Goal: Navigation & Orientation: Understand site structure

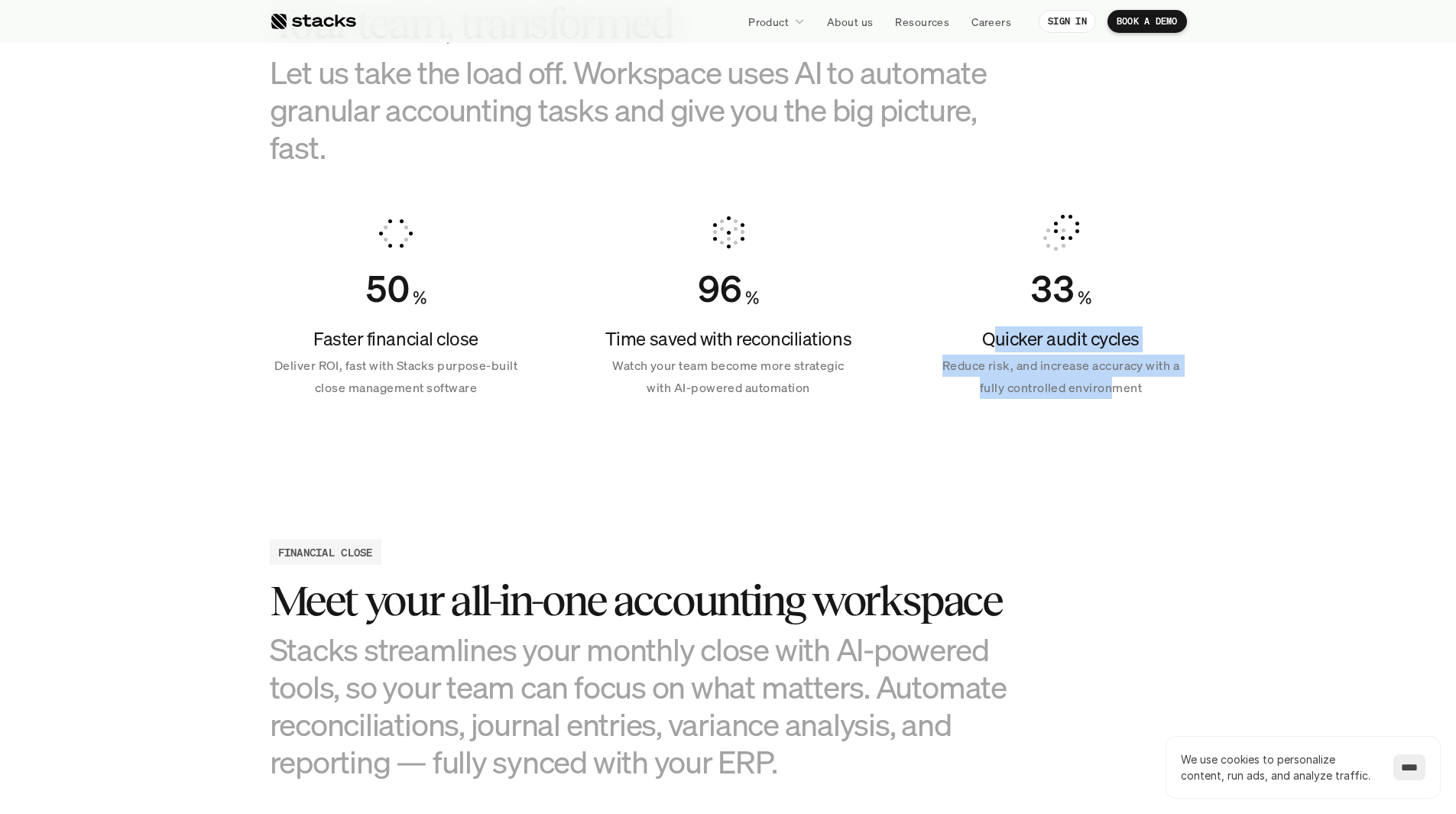
drag, startPoint x: 1052, startPoint y: 352, endPoint x: 1113, endPoint y: 388, distance: 70.8
click at [1113, 388] on div "Quicker audit cycles Reduce risk, and increase accuracy with a fully controlled…" at bounding box center [1061, 363] width 253 height 73
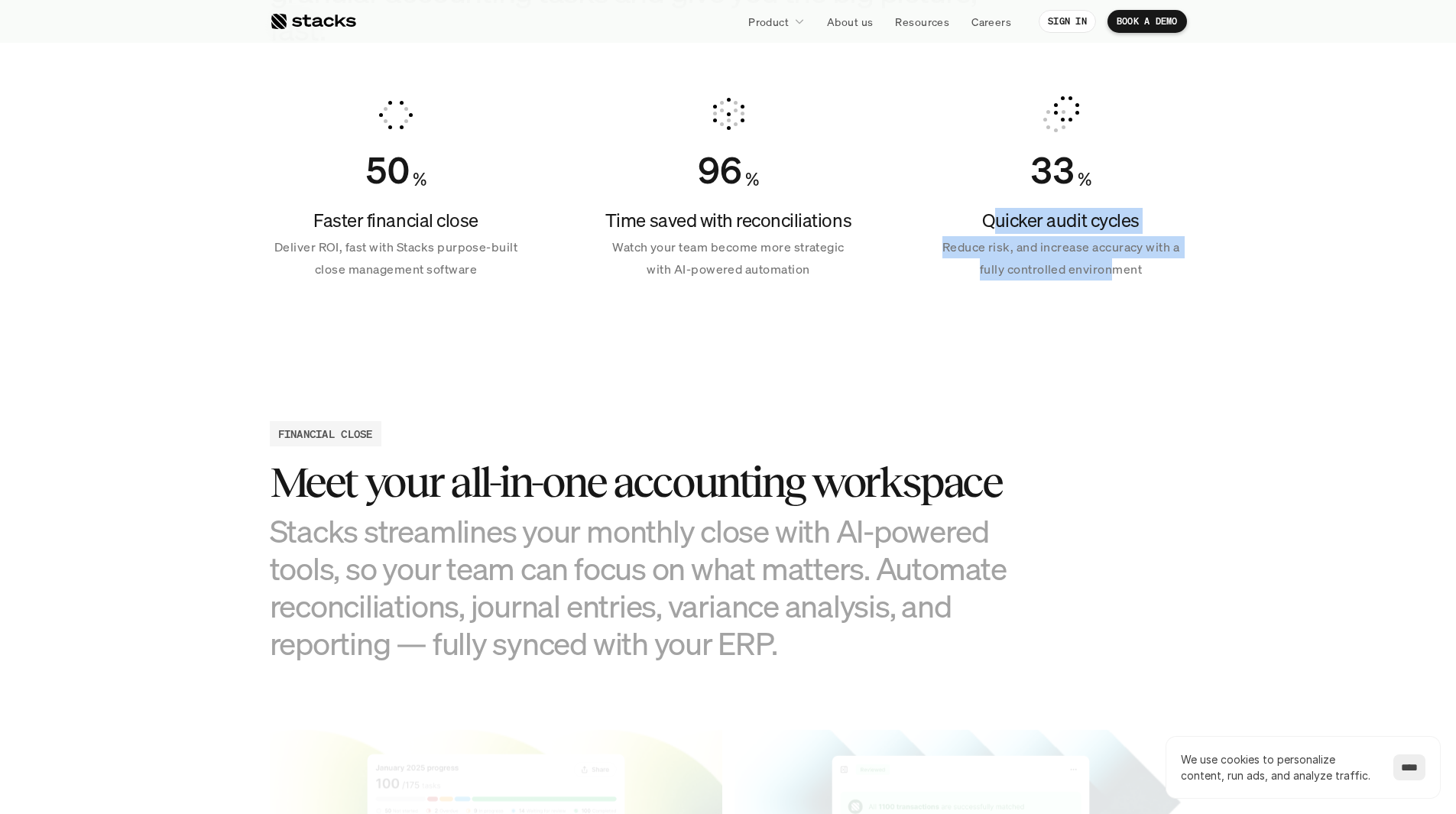
scroll to position [1299, 0]
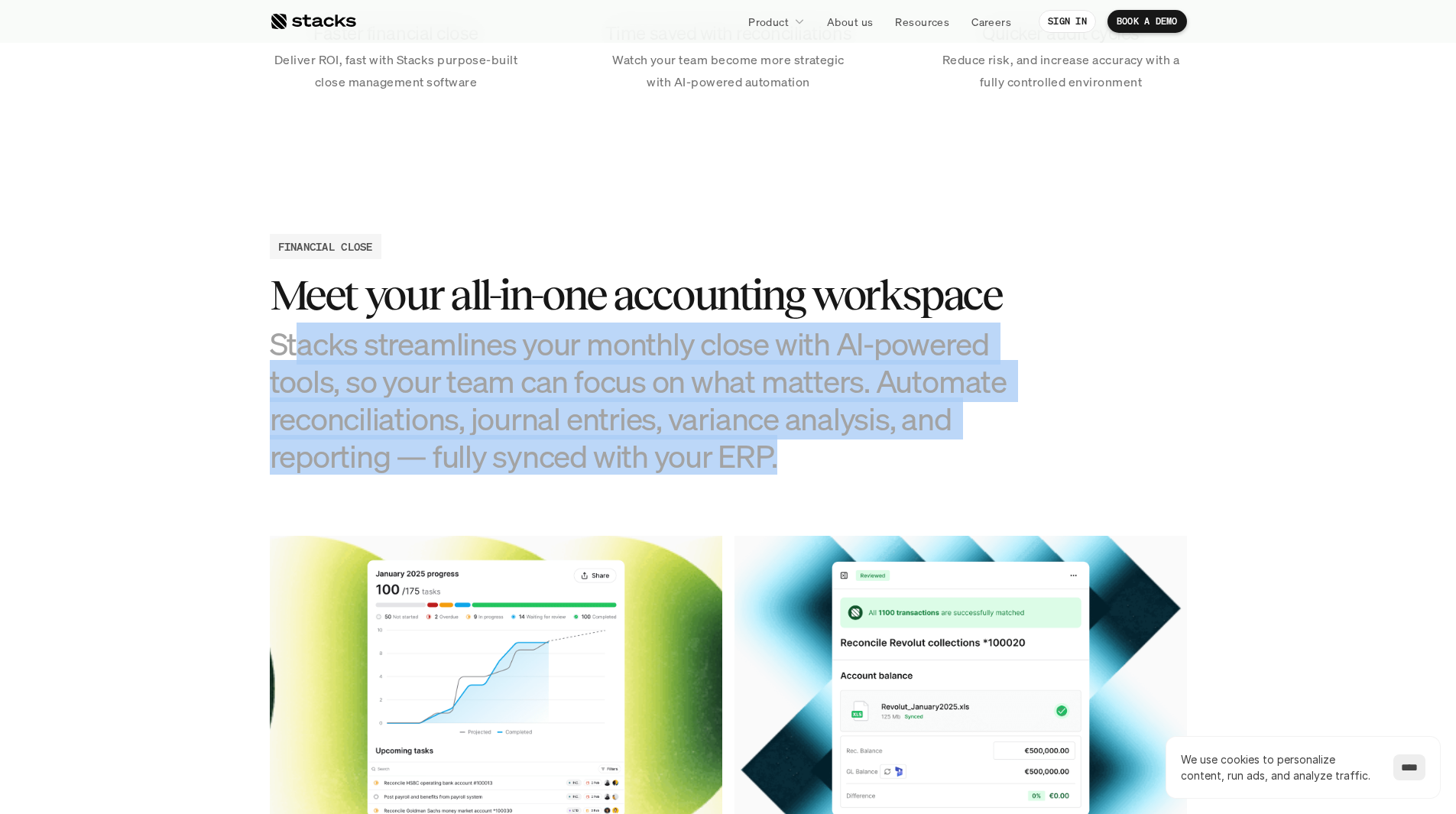
drag, startPoint x: 612, startPoint y: 328, endPoint x: 575, endPoint y: 435, distance: 113.2
click at [898, 458] on h3 "Stacks streamlines your monthly close with AI-powered tools, so your team can f…" at bounding box center [652, 400] width 765 height 151
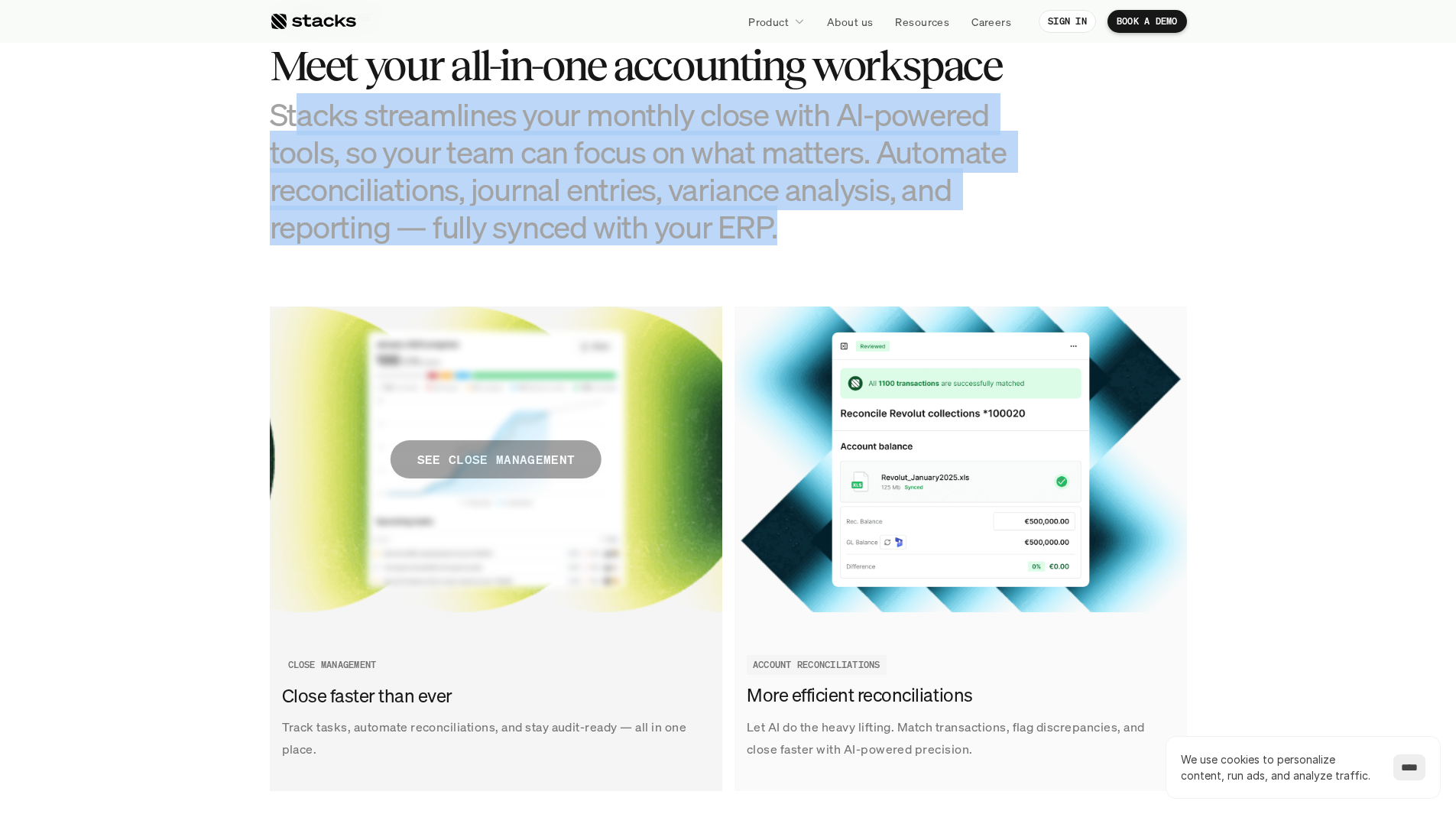
click at [468, 468] on p "SEE CLOSE MANAGEMENT" at bounding box center [495, 459] width 158 height 22
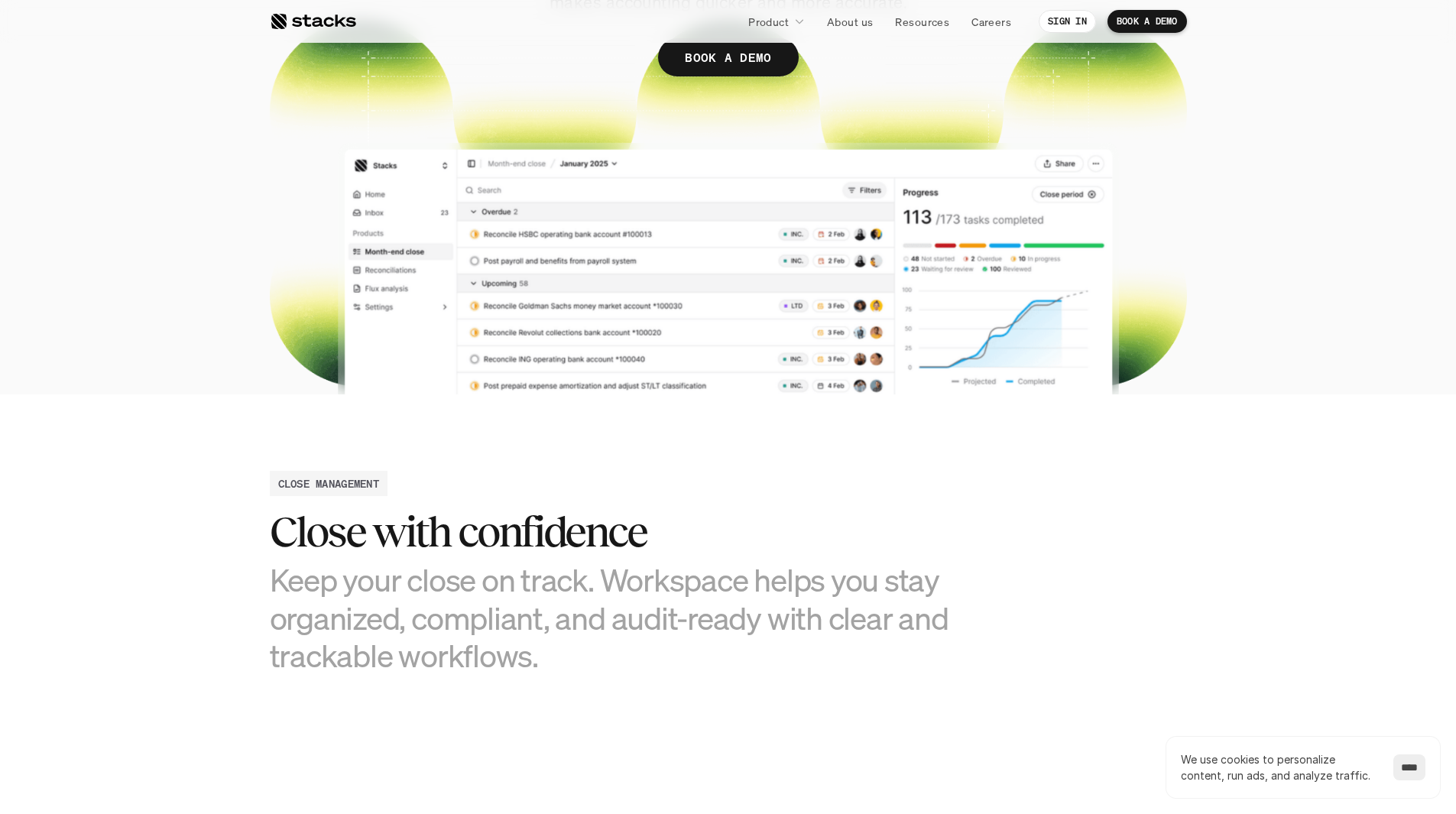
scroll to position [458, 0]
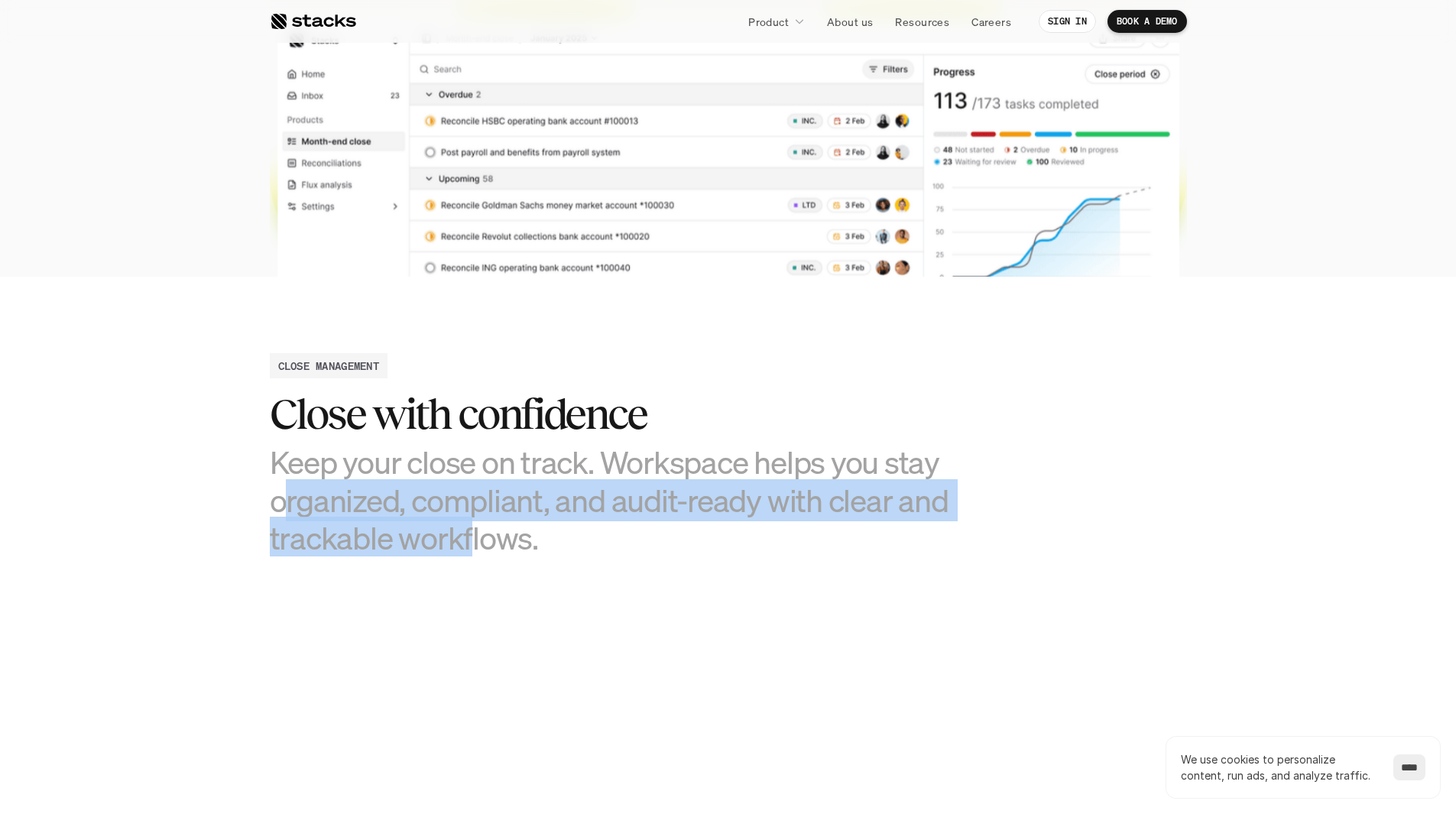
drag, startPoint x: 438, startPoint y: 505, endPoint x: 466, endPoint y: 539, distance: 44.0
click at [466, 539] on h3 "Keep your close on track. Workspace helps you stay organized, compliant, and au…" at bounding box center [613, 499] width 688 height 113
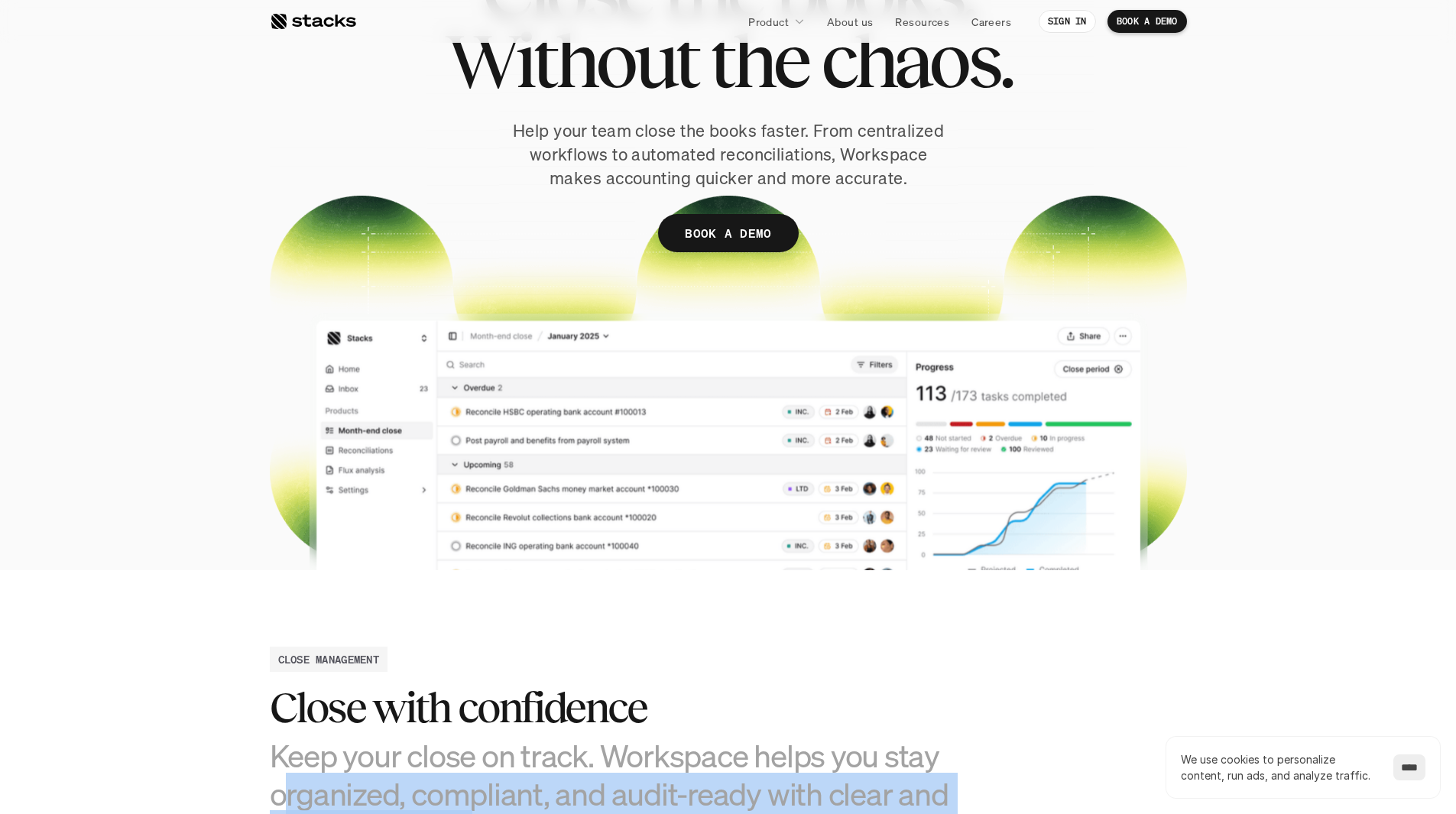
scroll to position [126, 0]
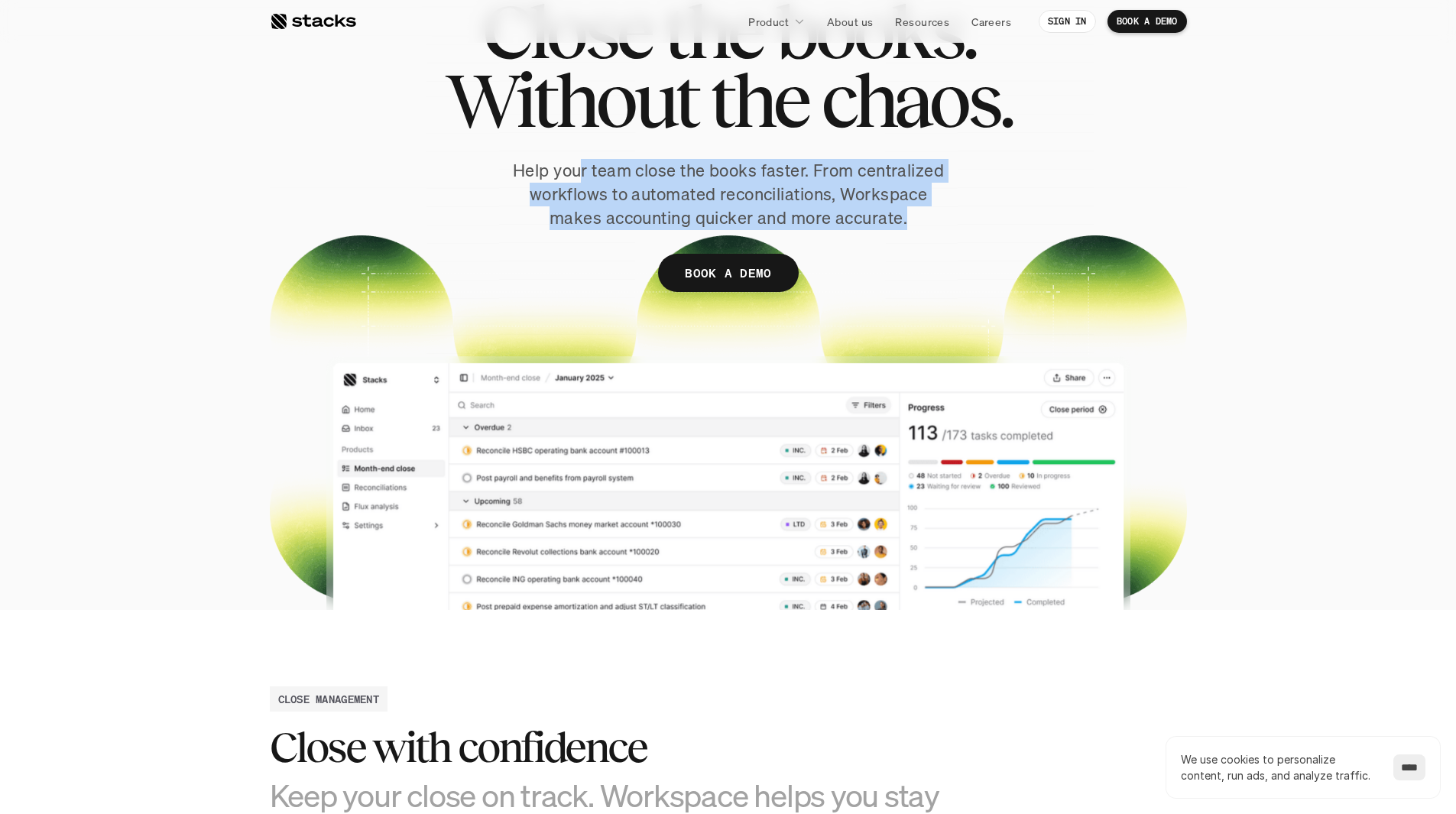
drag, startPoint x: 698, startPoint y: 166, endPoint x: 866, endPoint y: 228, distance: 179.1
click at [919, 224] on p "Help your team close the books faster. From centralized workflows to automated …" at bounding box center [729, 194] width 443 height 70
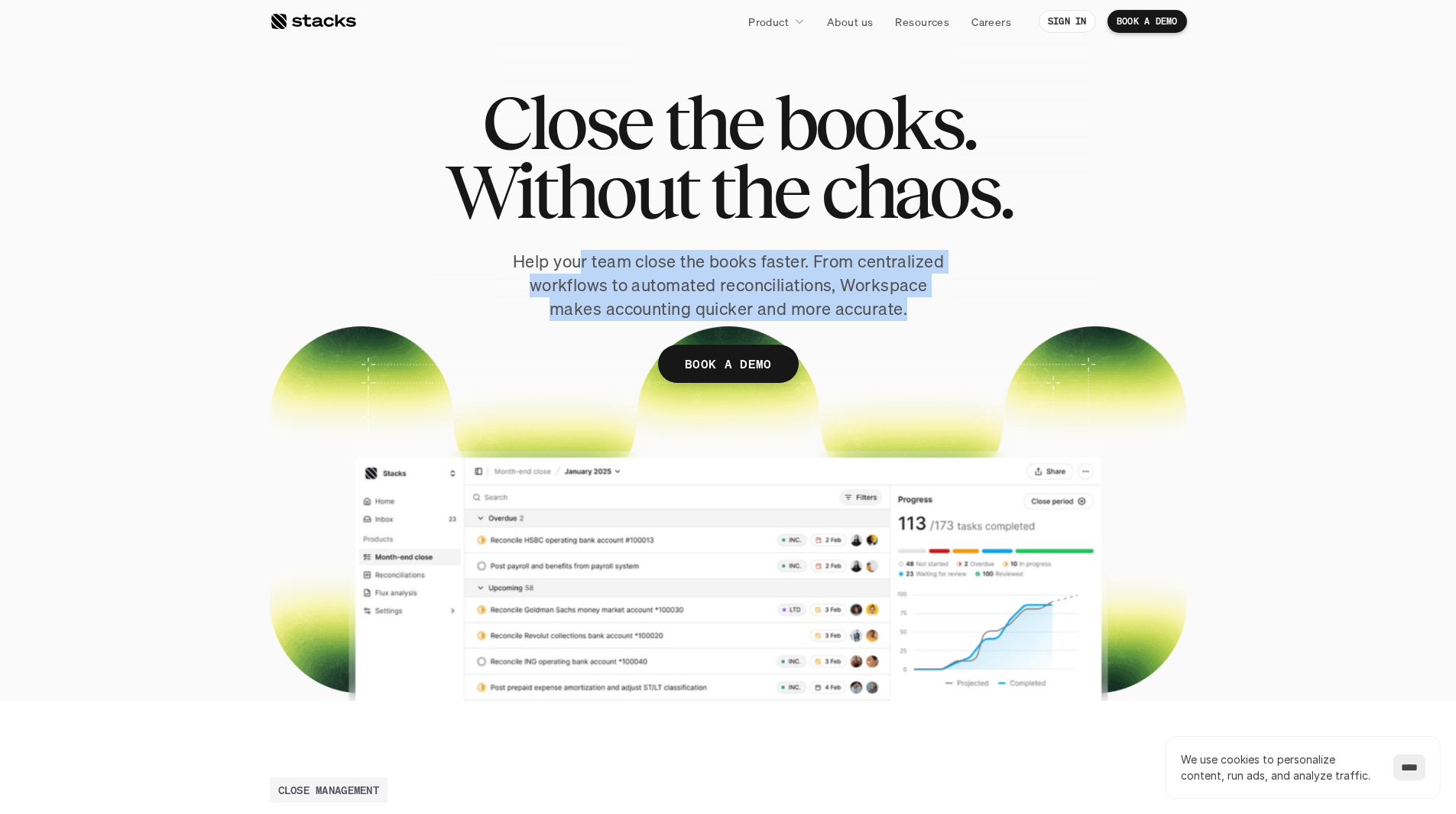
scroll to position [0, 0]
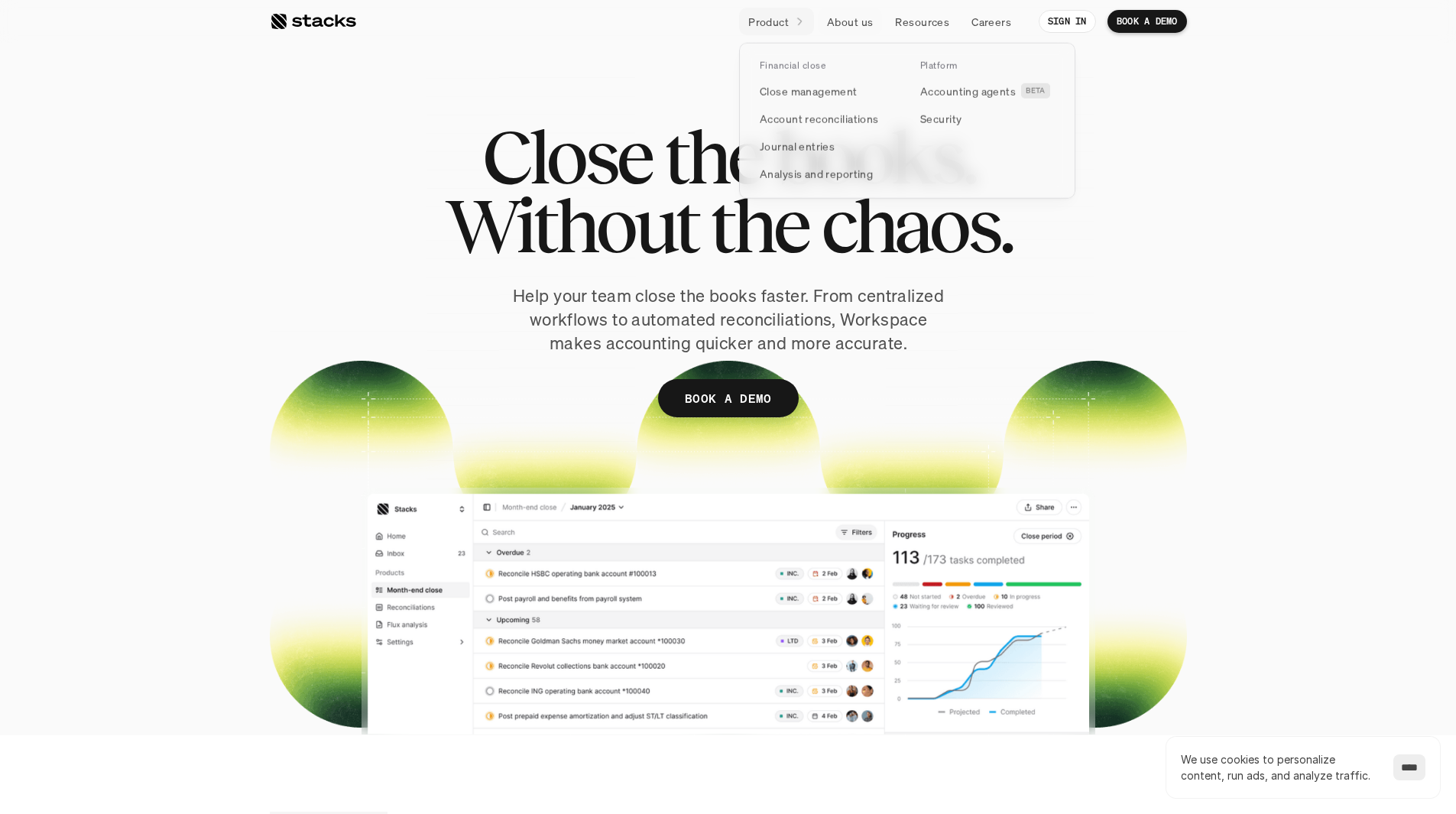
click at [787, 23] on p "Product" at bounding box center [768, 22] width 41 height 16
click at [838, 20] on p "About us" at bounding box center [850, 22] width 46 height 16
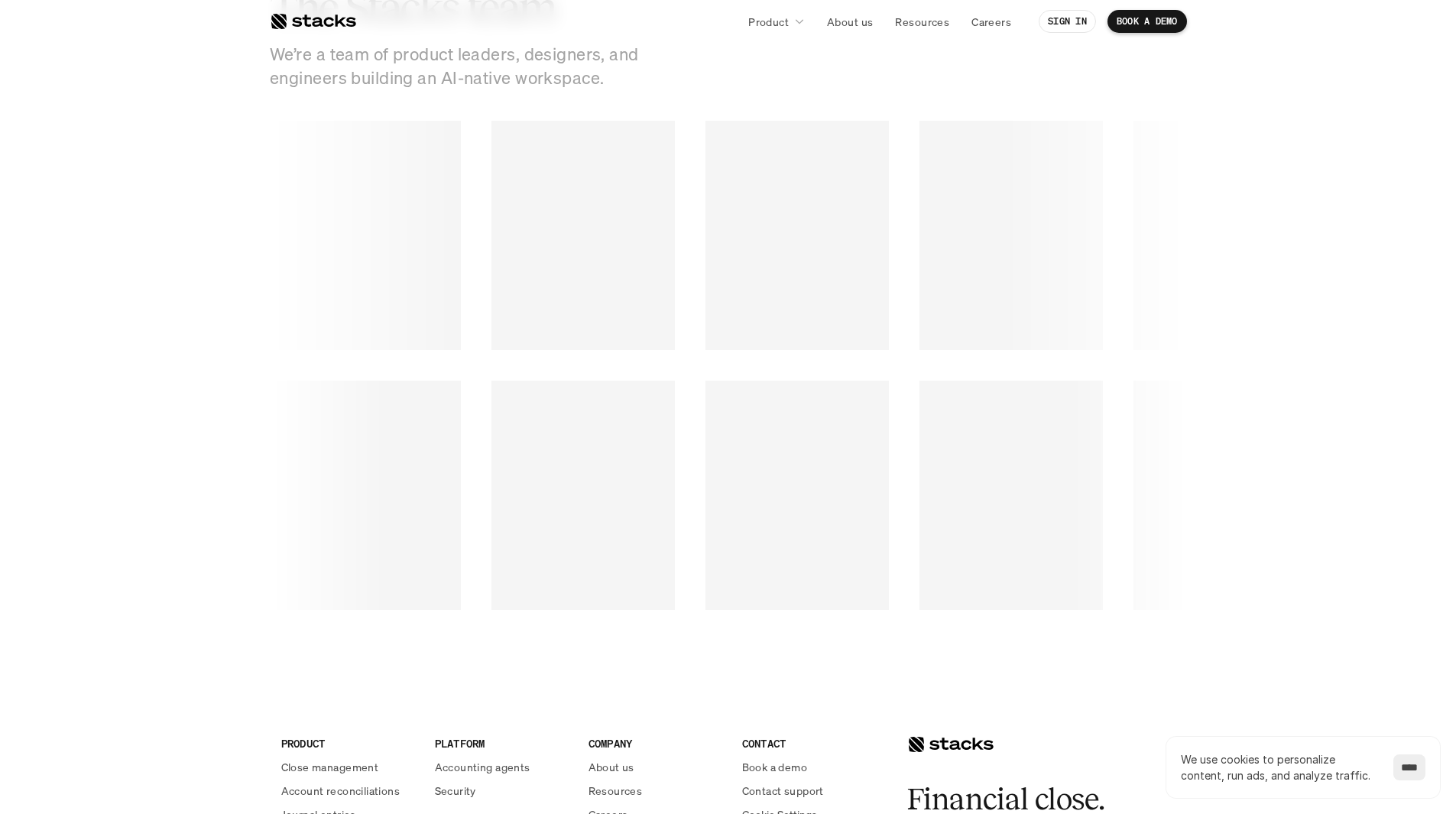
scroll to position [2370, 0]
